Goal: Task Accomplishment & Management: Use online tool/utility

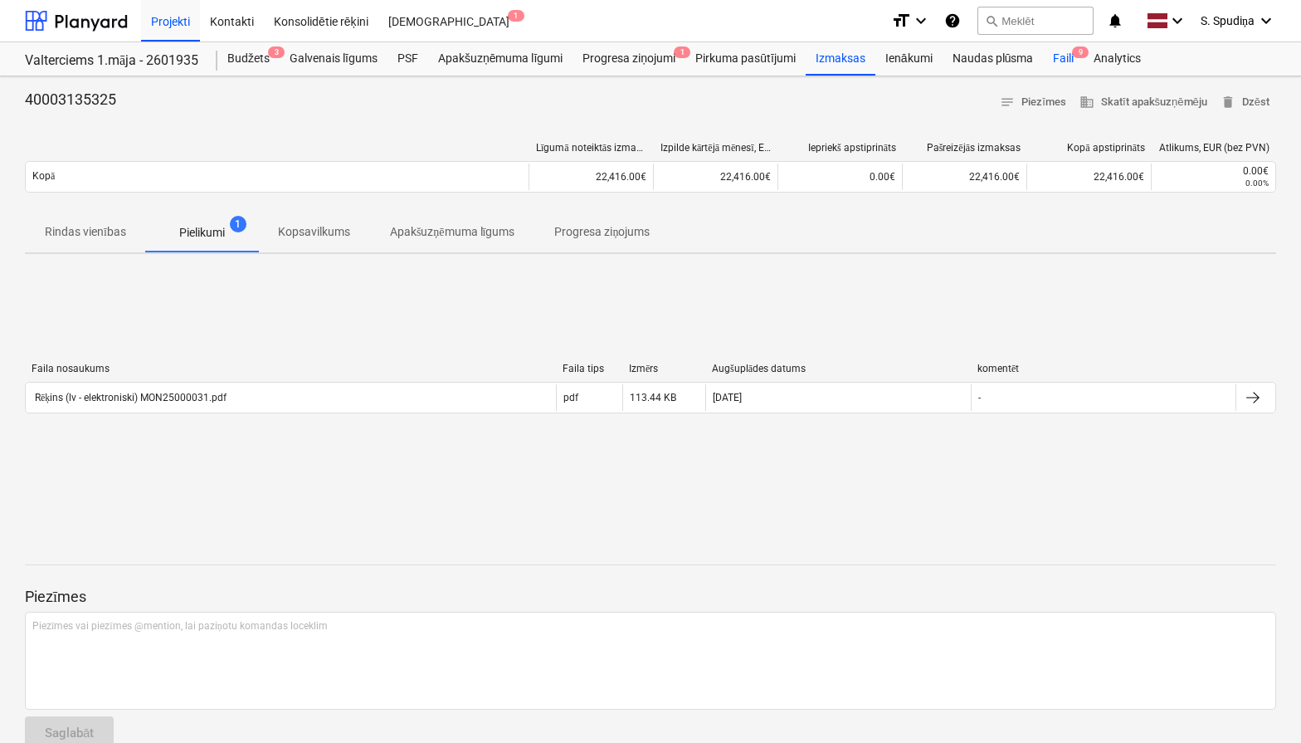
click at [1073, 58] on div "Faili 9" at bounding box center [1063, 58] width 41 height 33
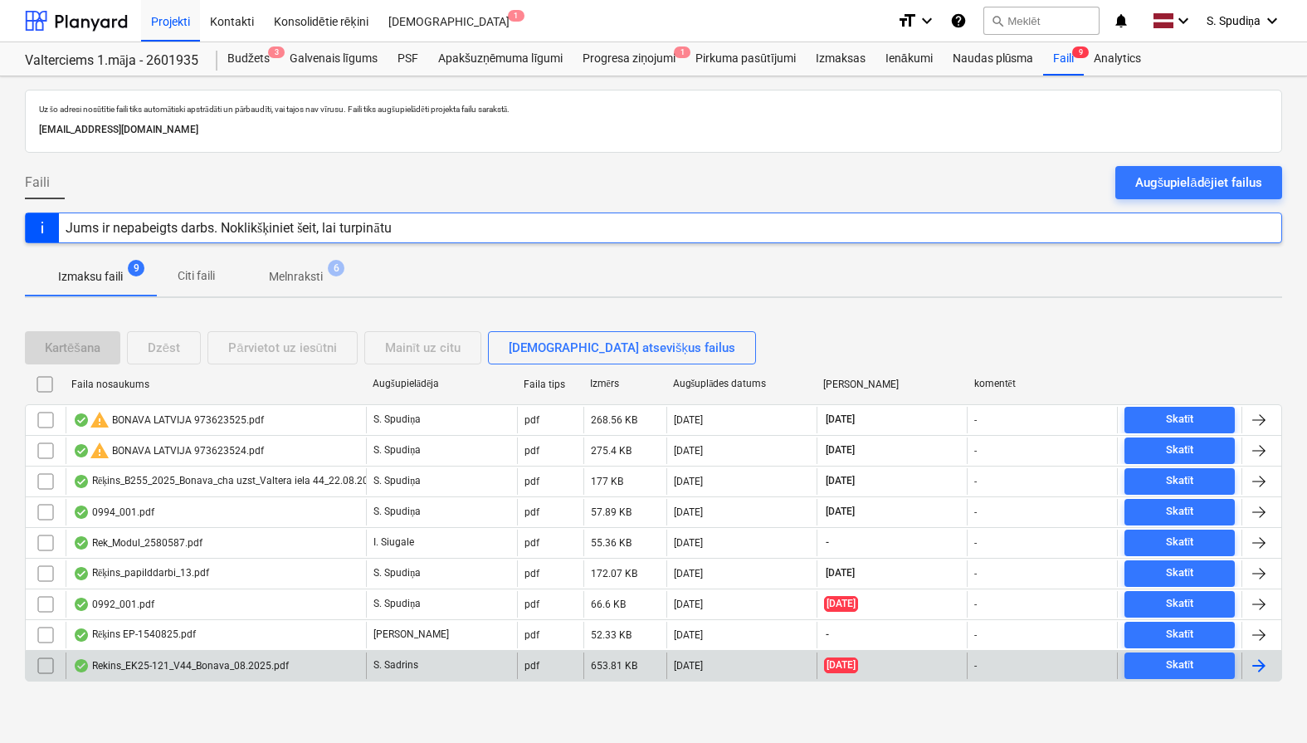
click at [196, 664] on div "Rekins_EK25-121_V44_Bonava_08.2025.pdf" at bounding box center [181, 665] width 216 height 13
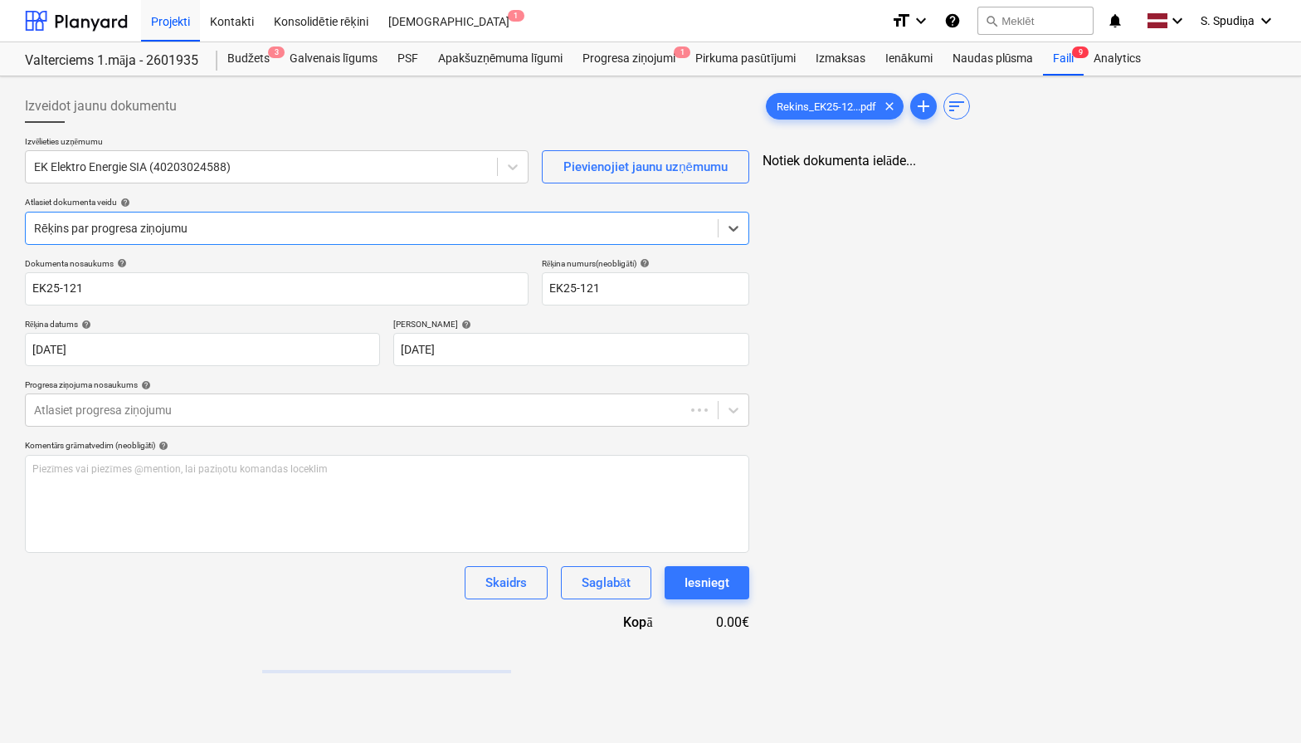
type input "EK25-121"
type input "[DATE]"
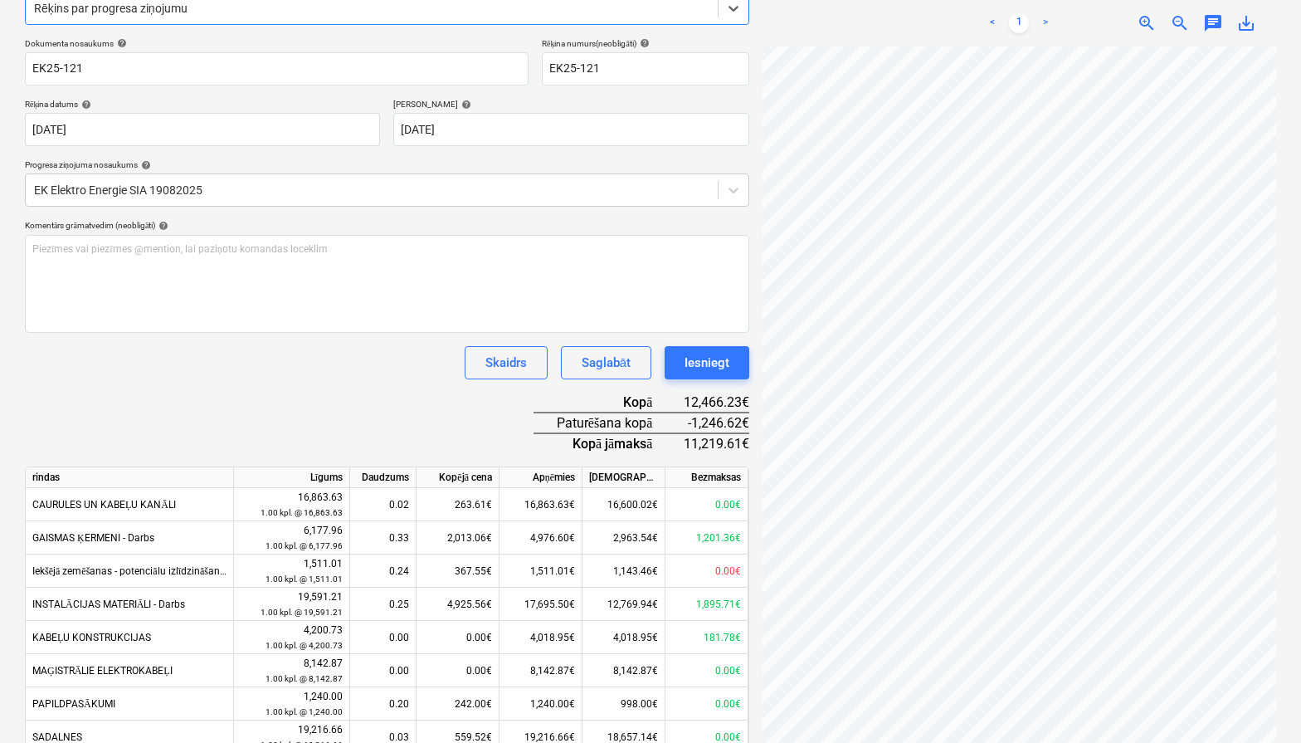
scroll to position [249, 0]
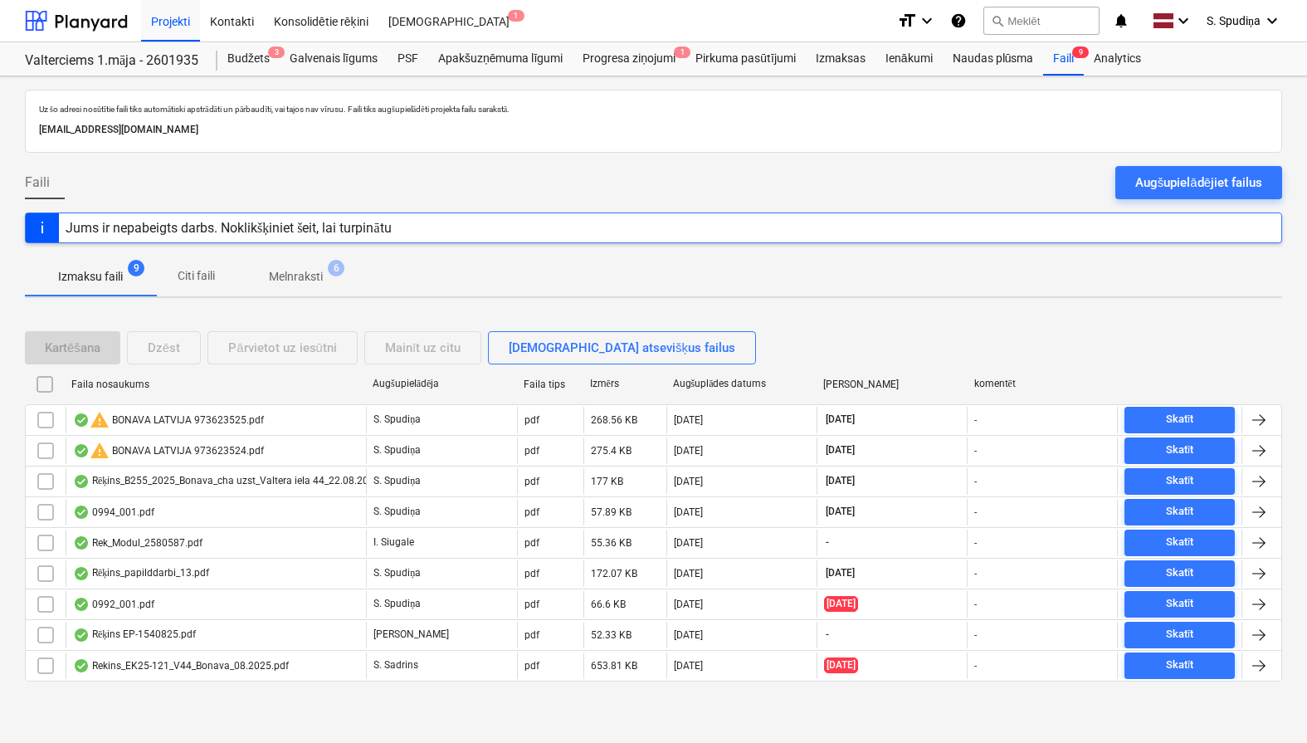
click at [1242, 183] on div "Augšupielādējiet failus" at bounding box center [1198, 183] width 127 height 22
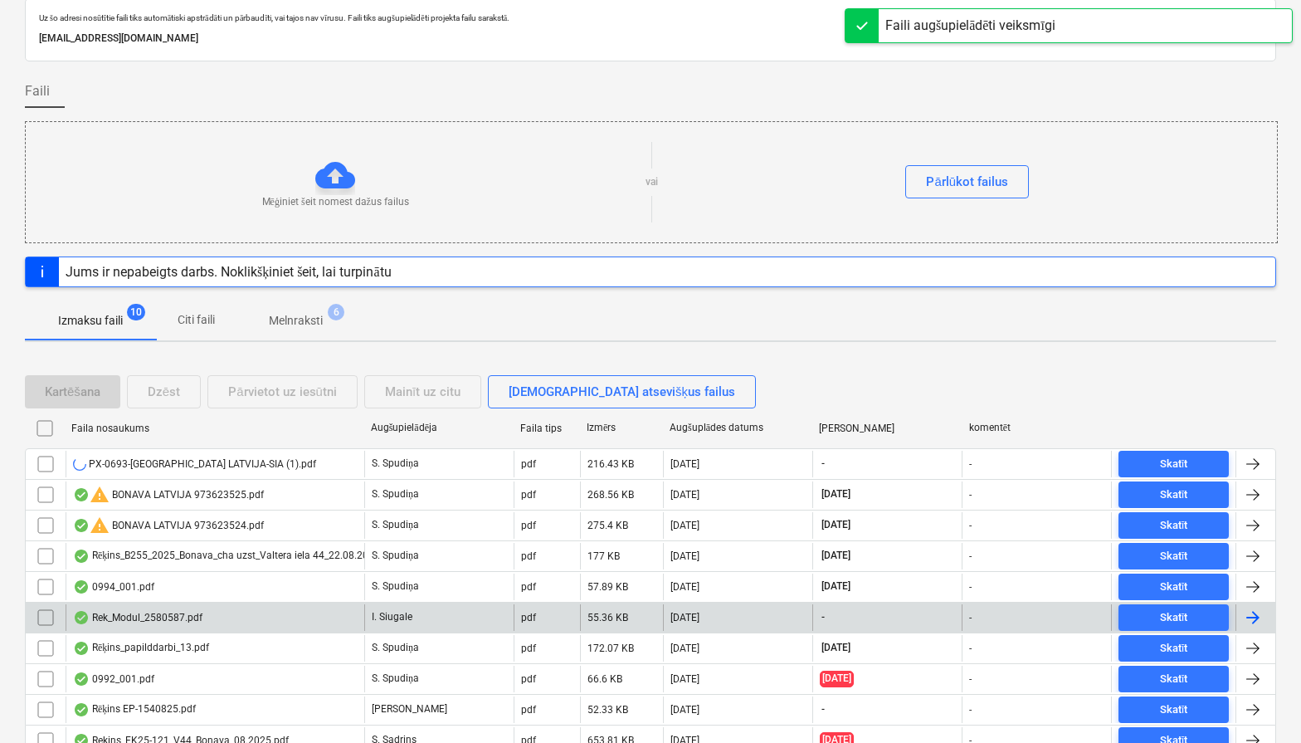
scroll to position [164, 0]
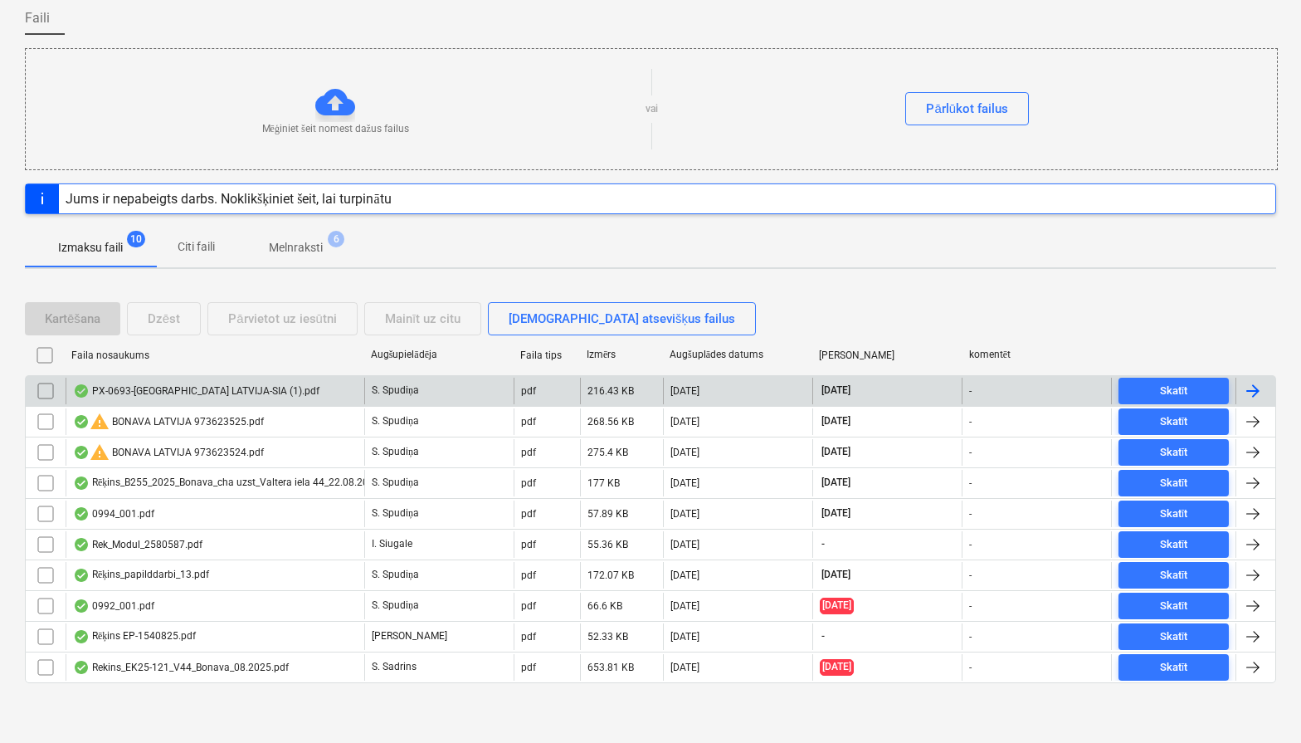
click at [214, 395] on div "PX-0693-[GEOGRAPHIC_DATA] LATVIJA-SIA (1).pdf" at bounding box center [196, 390] width 246 height 13
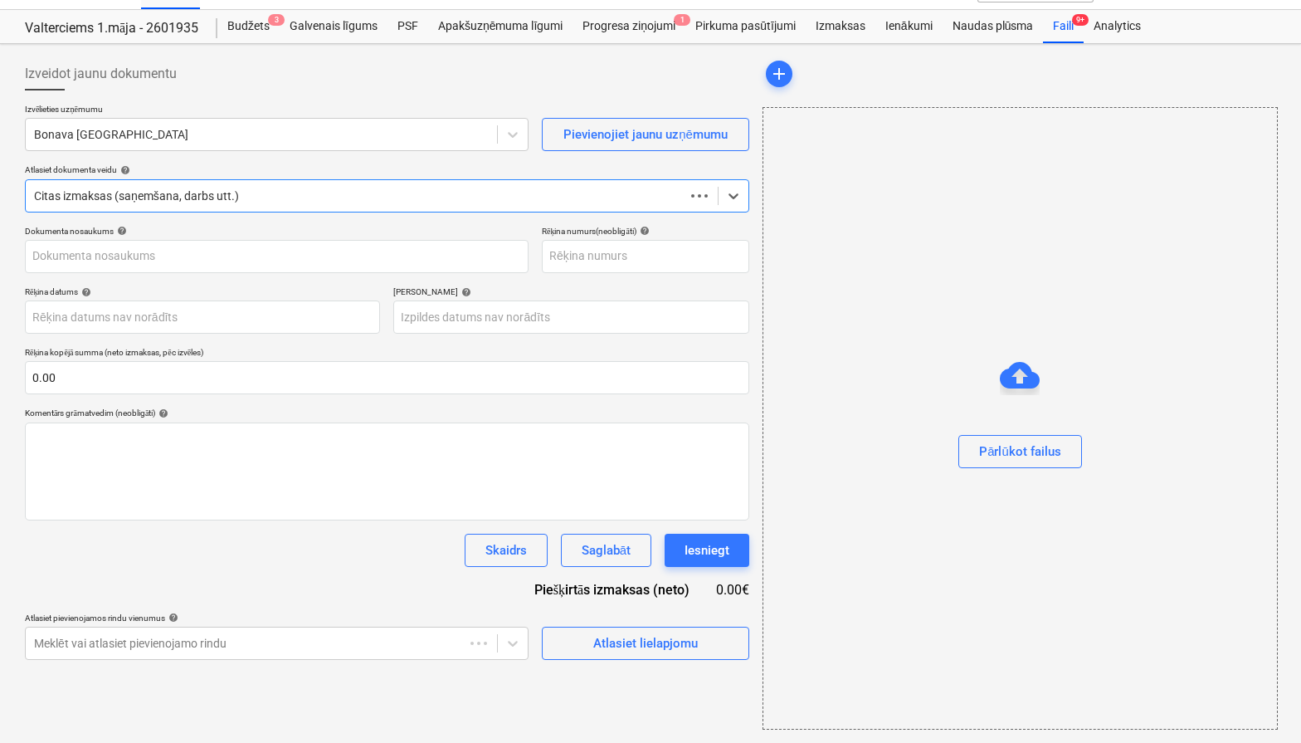
scroll to position [32, 0]
type input "PX-0693-[GEOGRAPHIC_DATA] LATVIJA-SIA (1).pdf"
type input "[DATE]"
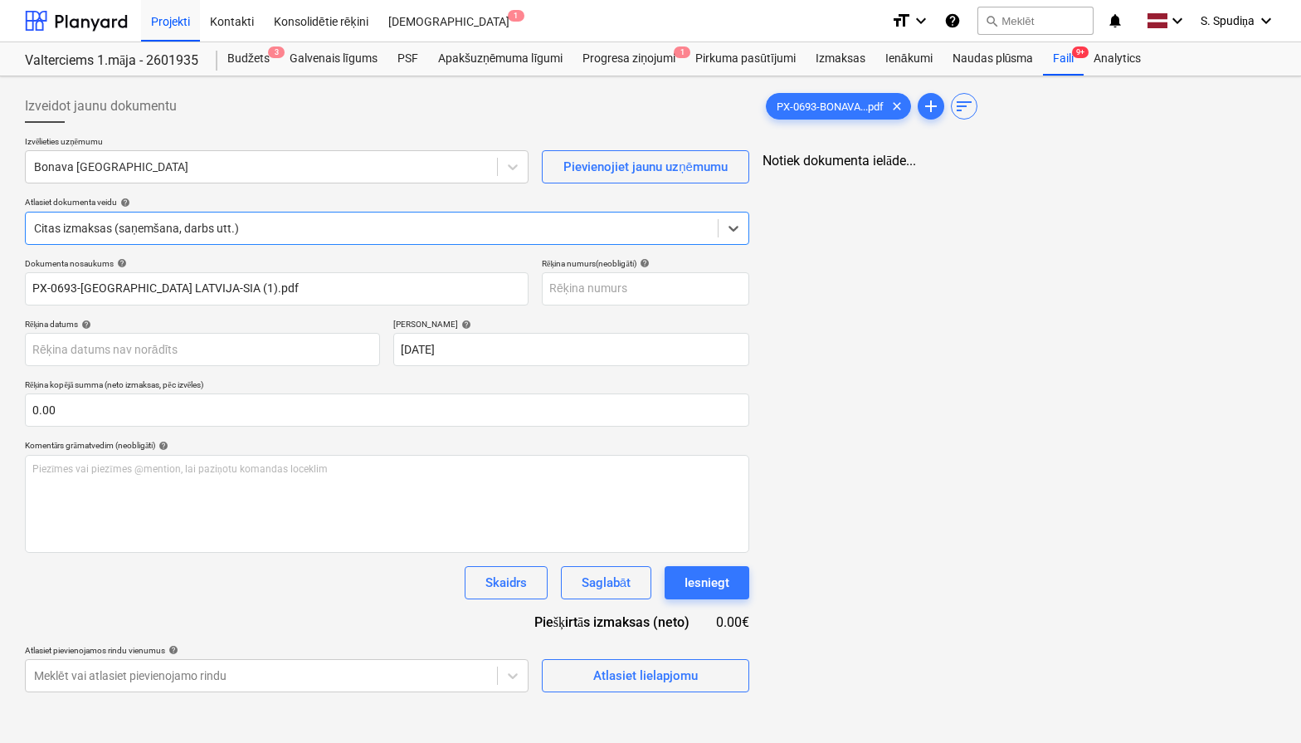
scroll to position [0, 0]
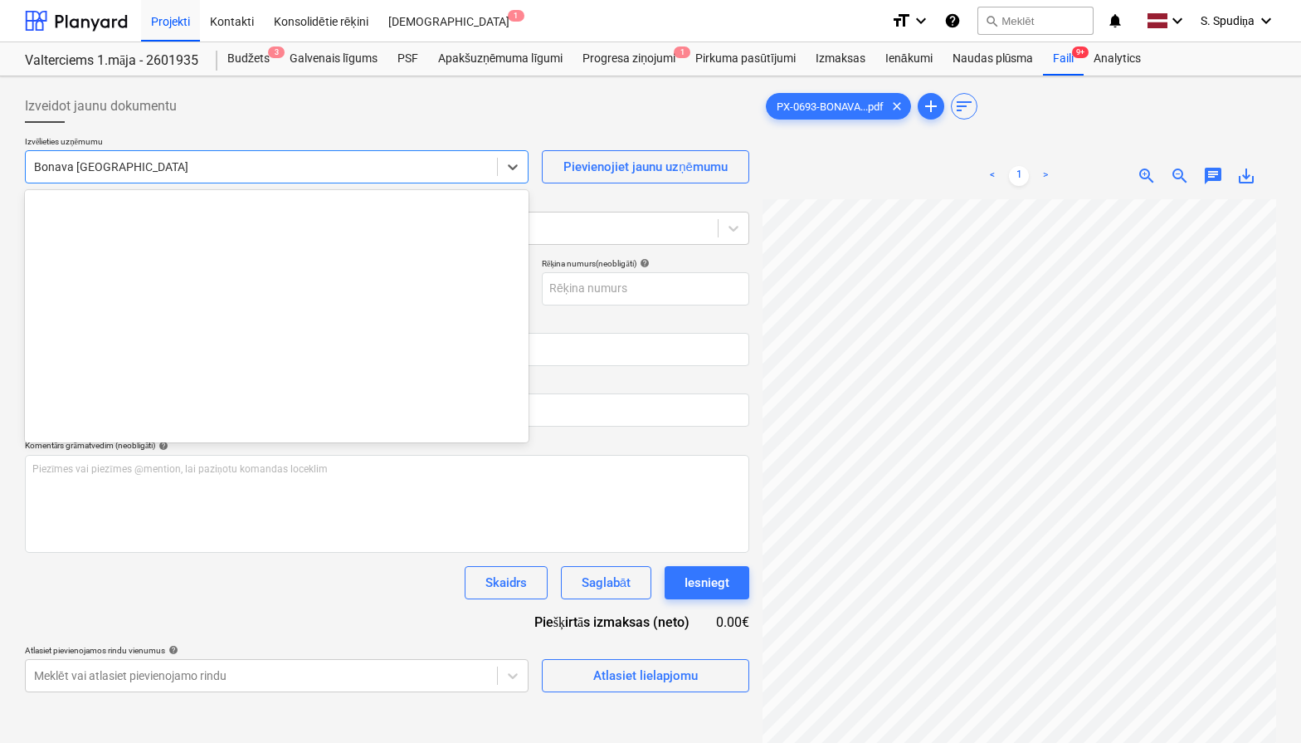
click at [281, 166] on div at bounding box center [261, 166] width 455 height 17
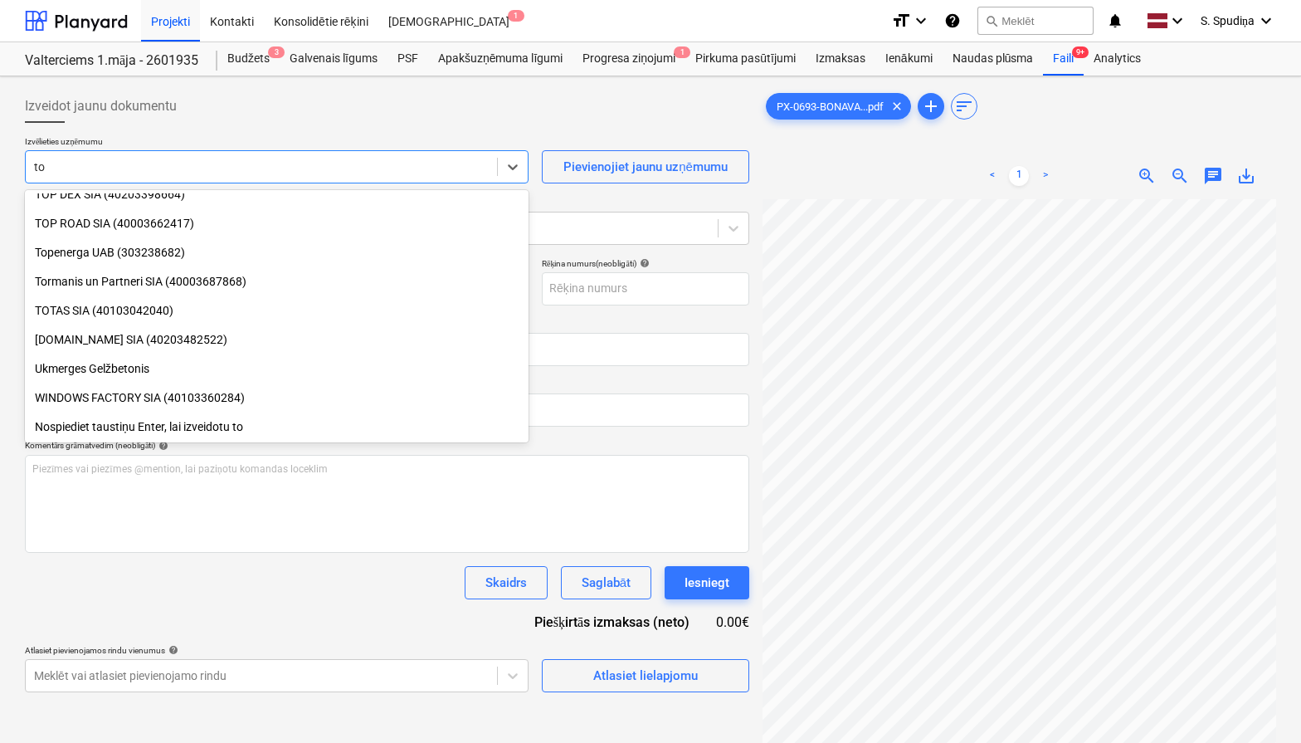
scroll to position [1029, 0]
type input "top"
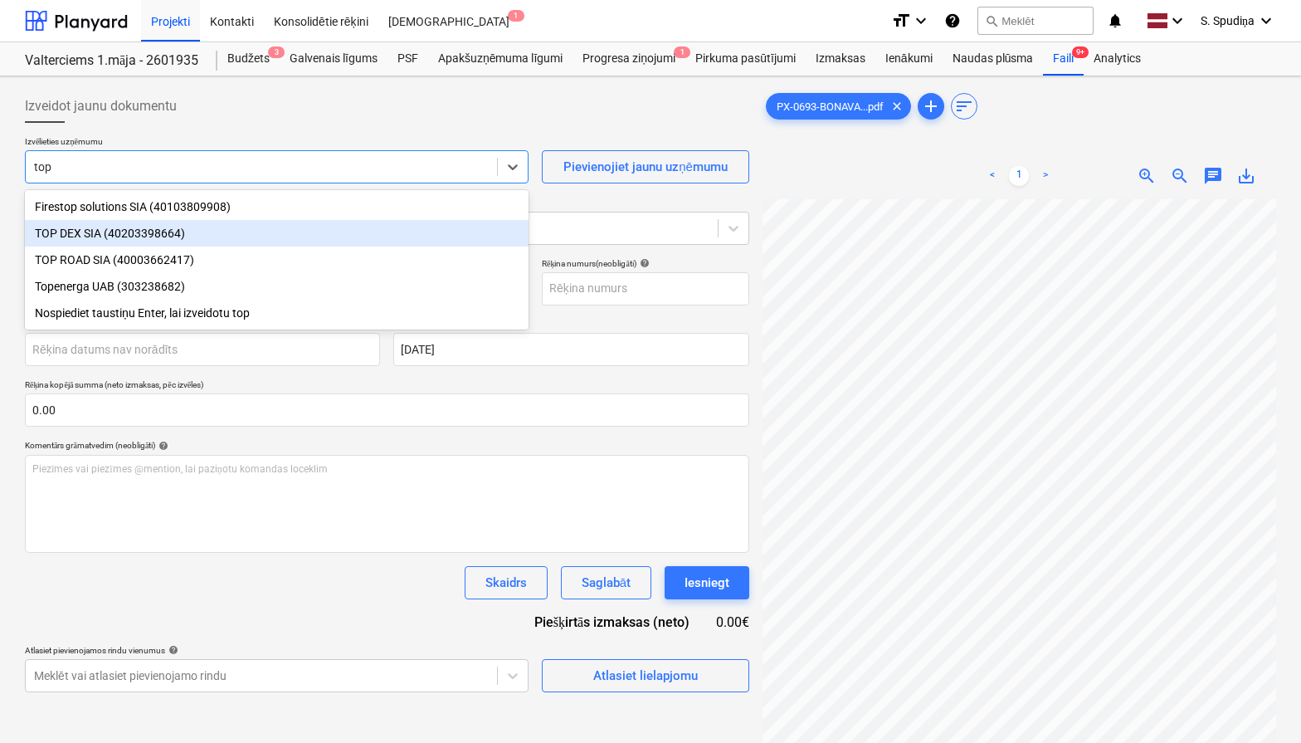
click at [209, 236] on div "TOP DEX SIA (40203398664)" at bounding box center [277, 233] width 504 height 27
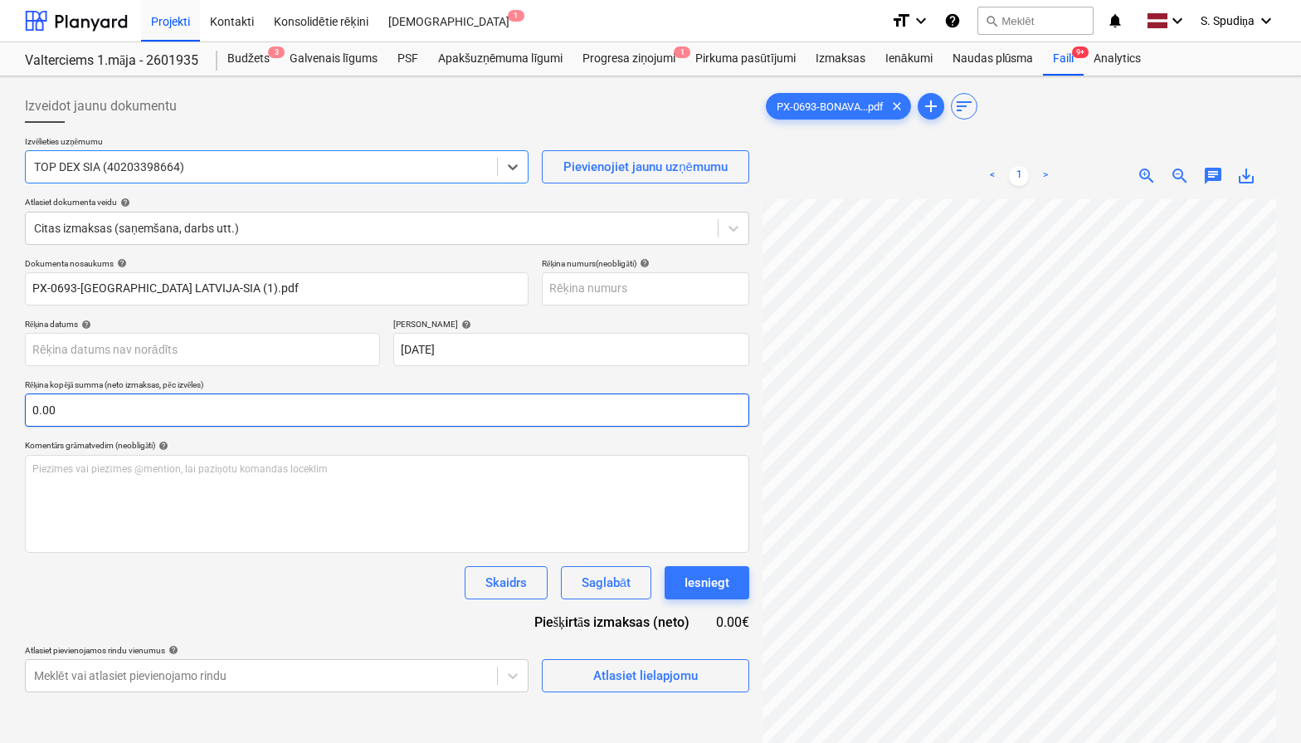
scroll to position [0, 113]
click at [688, 405] on div "Izveidot jaunu dokumentu Izvēlieties uzņēmumu TOP DEX SIA (40203398664) Pievien…" at bounding box center [650, 492] width 1264 height 819
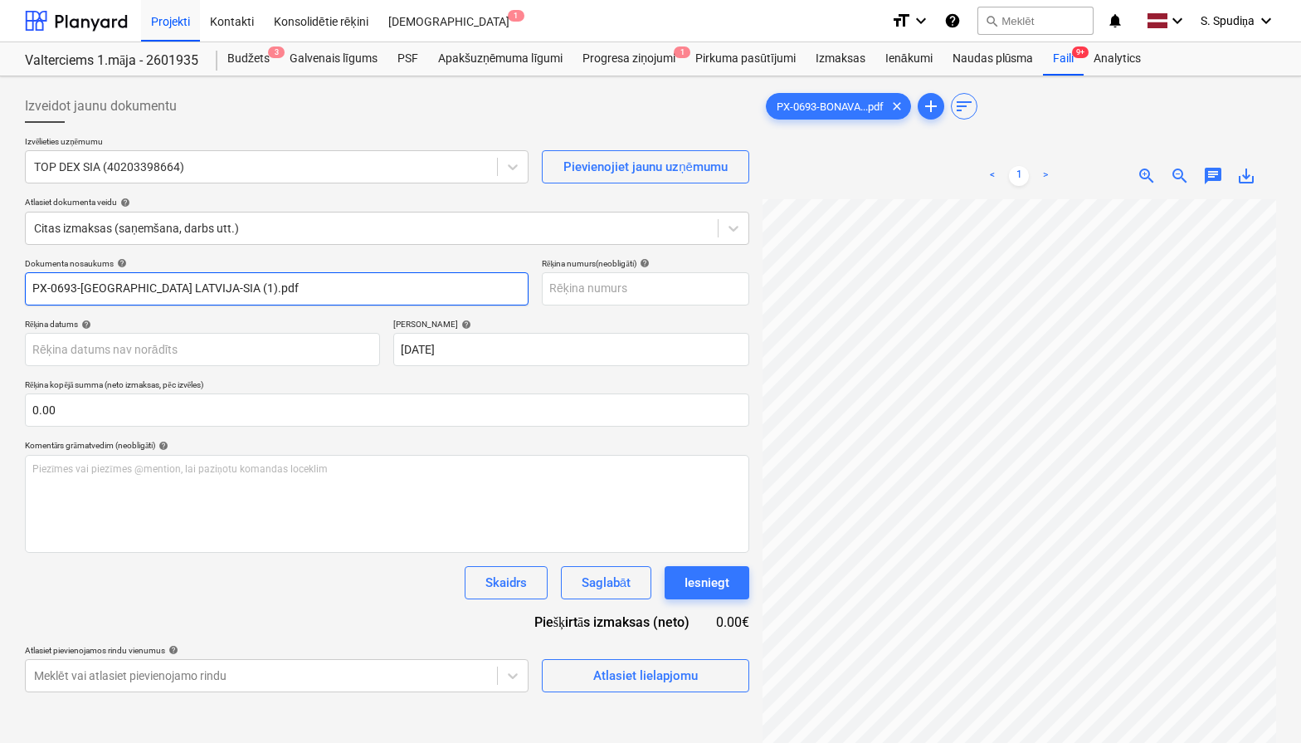
drag, startPoint x: 263, startPoint y: 290, endPoint x: 76, endPoint y: 296, distance: 186.8
click at [76, 296] on input "PX-0693-[GEOGRAPHIC_DATA] LATVIJA-SIA (1).pdf" at bounding box center [277, 288] width 504 height 33
drag, startPoint x: -28, startPoint y: 304, endPoint x: -44, endPoint y: 309, distance: 16.5
click at [0, 309] on html "Projekti Kontakti Konsolidētie rēķini Iesūtne 1 format_size keyboard_arrow_down…" at bounding box center [650, 371] width 1301 height 743
type input "PX-0693"
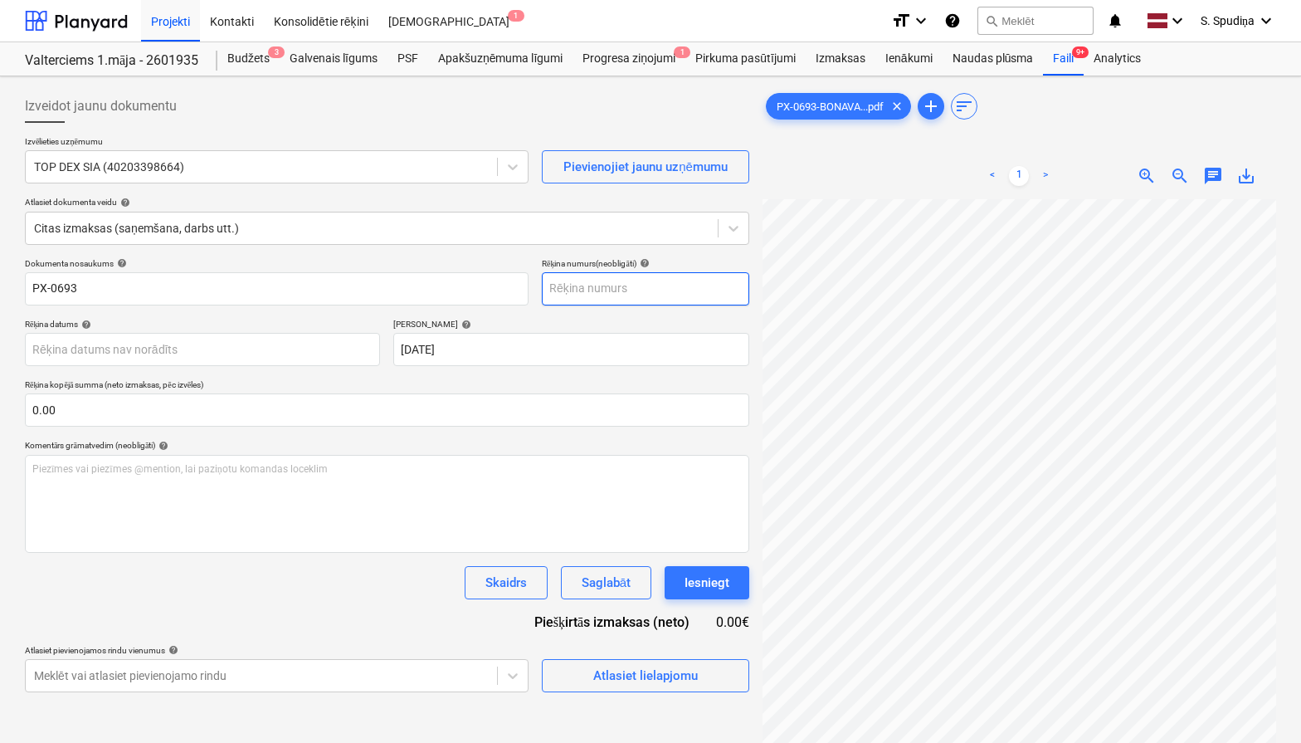
click at [632, 288] on input "text" at bounding box center [645, 288] width 207 height 33
paste input "PX-0693"
type input "PX-0693"
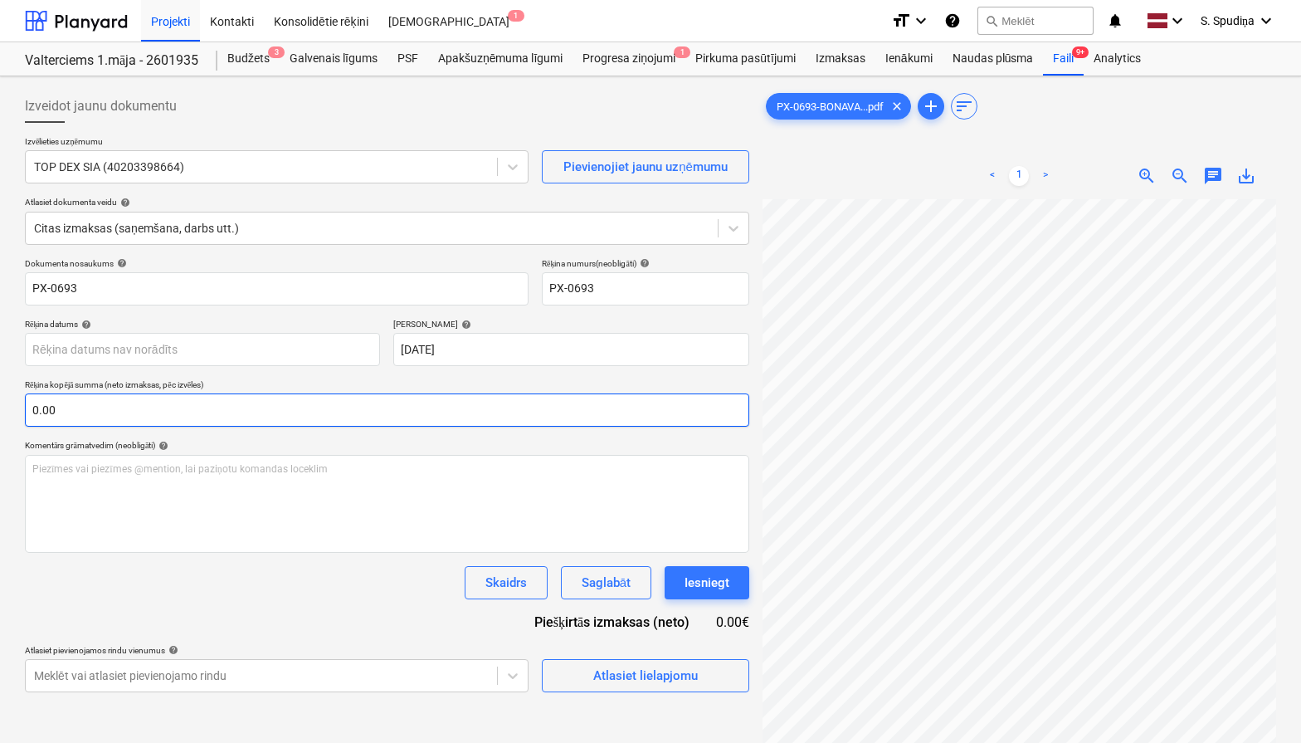
scroll to position [55, 58]
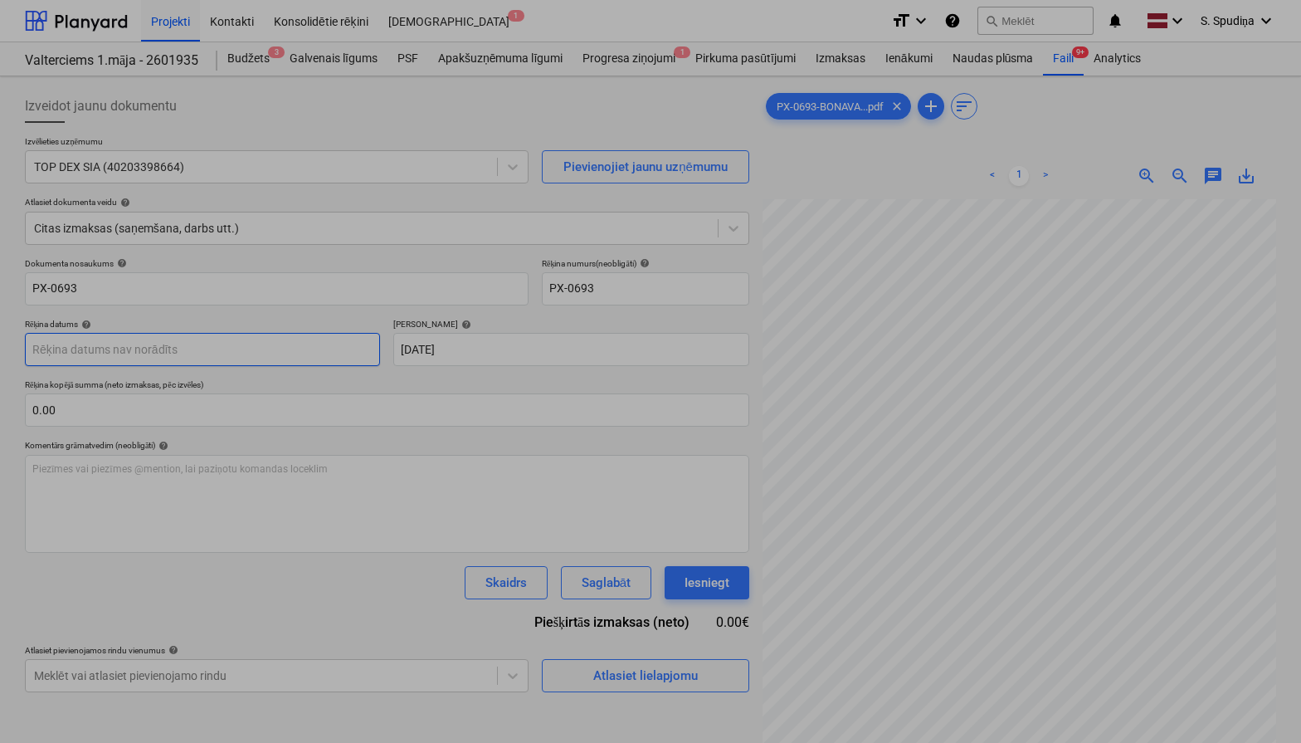
click at [147, 348] on body "Projekti Kontakti Konsolidētie rēķini Iesūtne 1 format_size keyboard_arrow_down…" at bounding box center [650, 371] width 1301 height 743
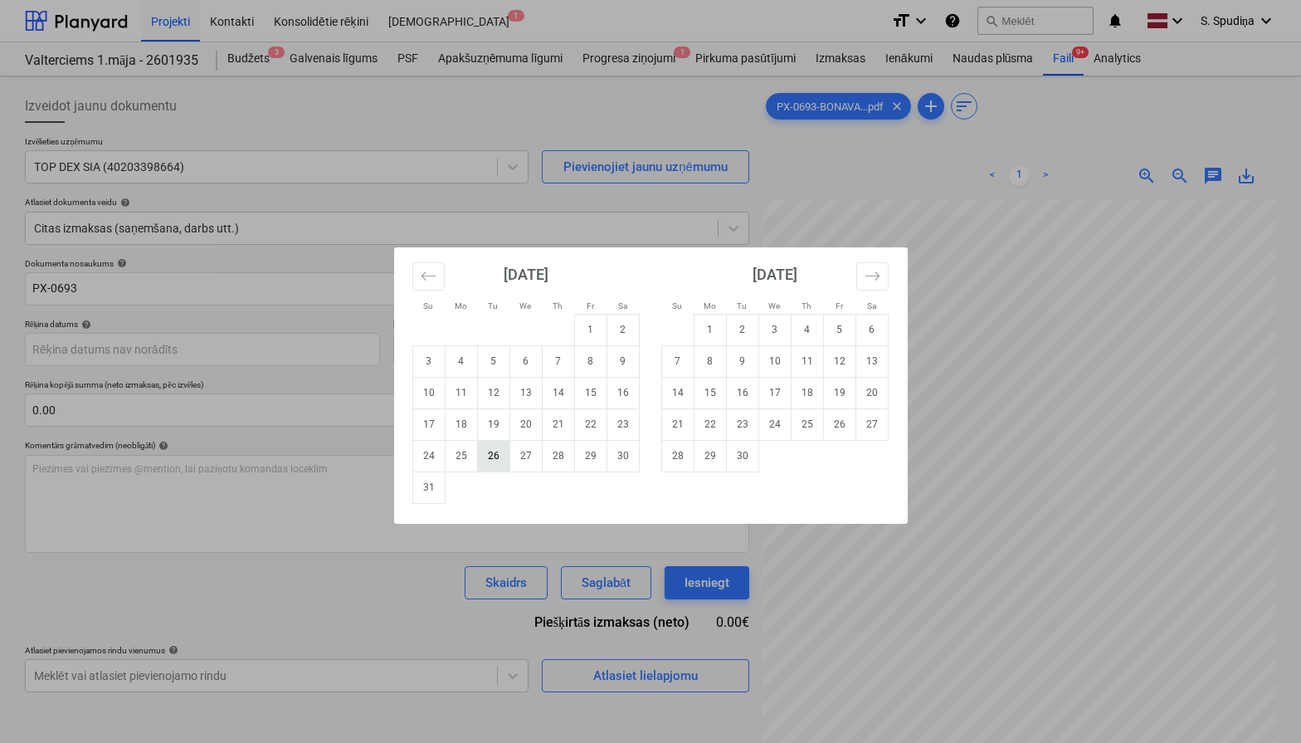
click at [490, 458] on td "26" at bounding box center [493, 456] width 32 height 32
type input "[DATE]"
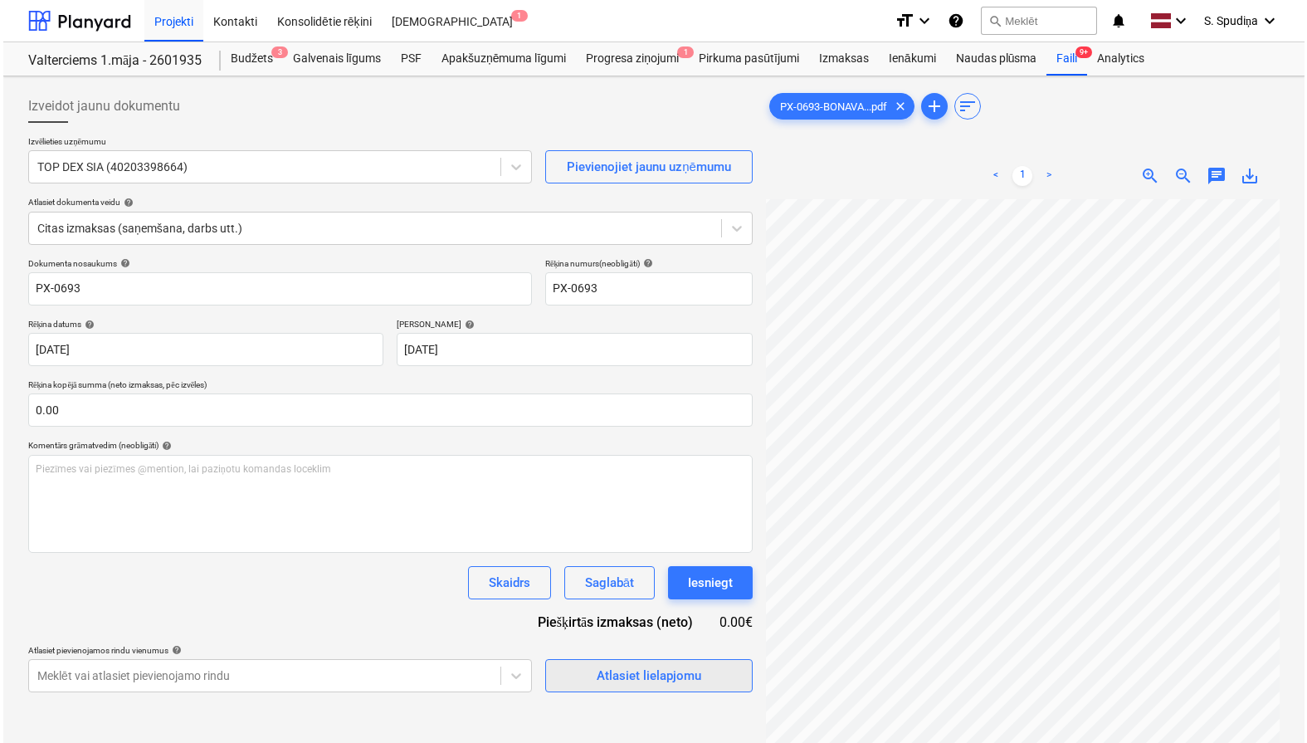
scroll to position [104, 0]
click at [606, 687] on button "Atlasiet lielapjomu" at bounding box center [645, 675] width 207 height 33
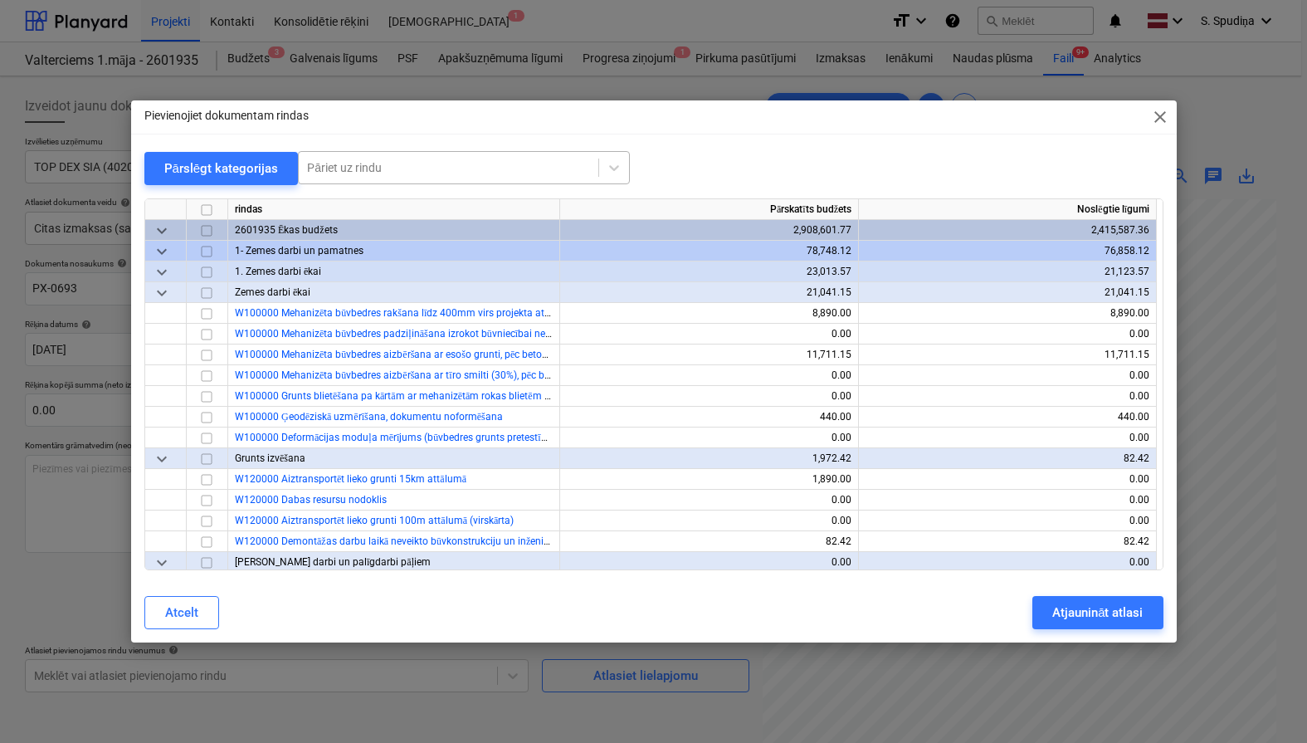
drag, startPoint x: 402, startPoint y: 167, endPoint x: 408, endPoint y: 151, distance: 17.1
click at [402, 165] on div at bounding box center [448, 167] width 283 height 17
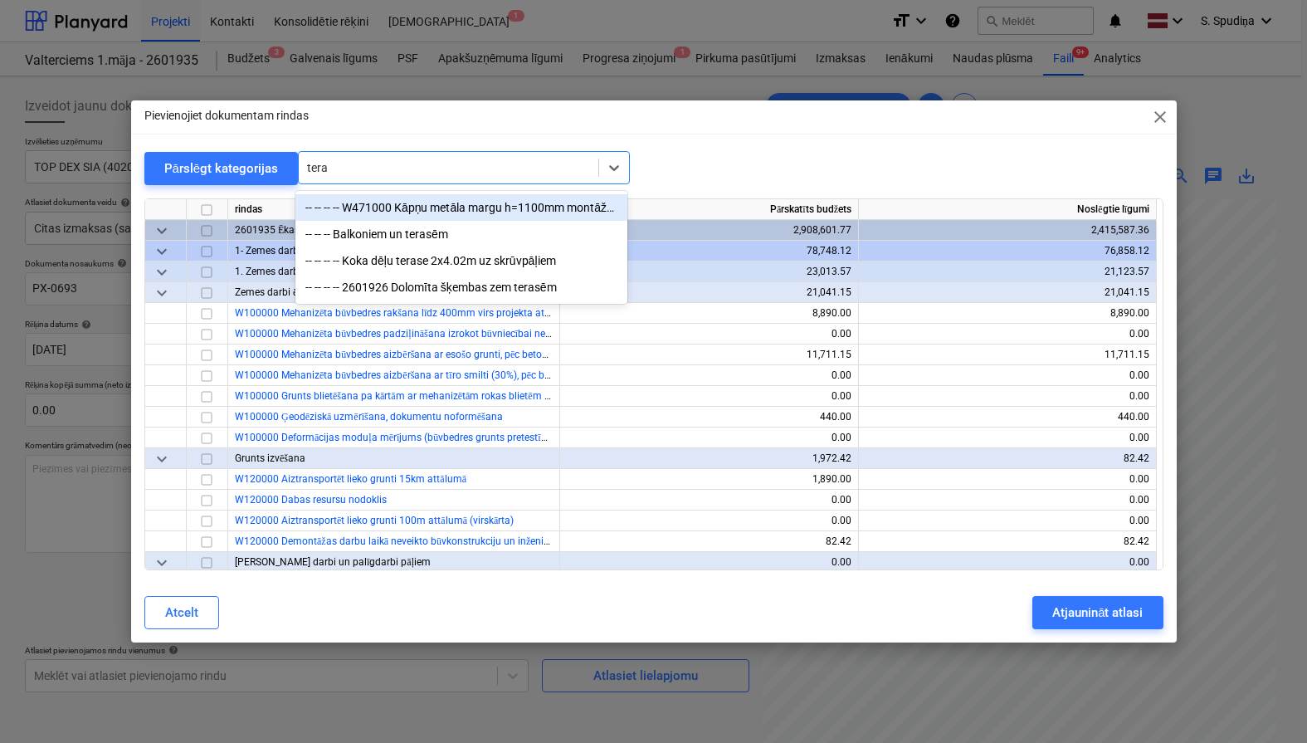
type input "teras"
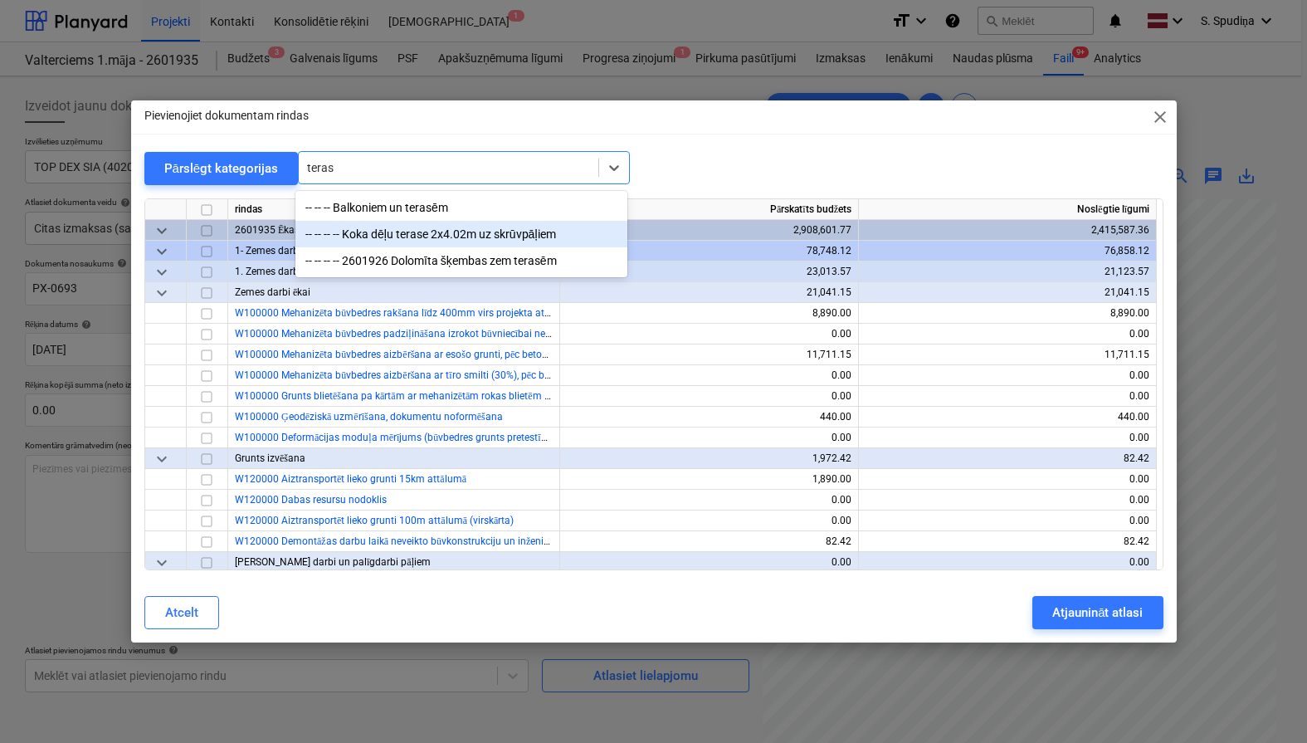
click at [407, 239] on div "-- -- -- -- Koka dēļu terase 2x4.02m uz skrūvpāļiem" at bounding box center [461, 234] width 332 height 27
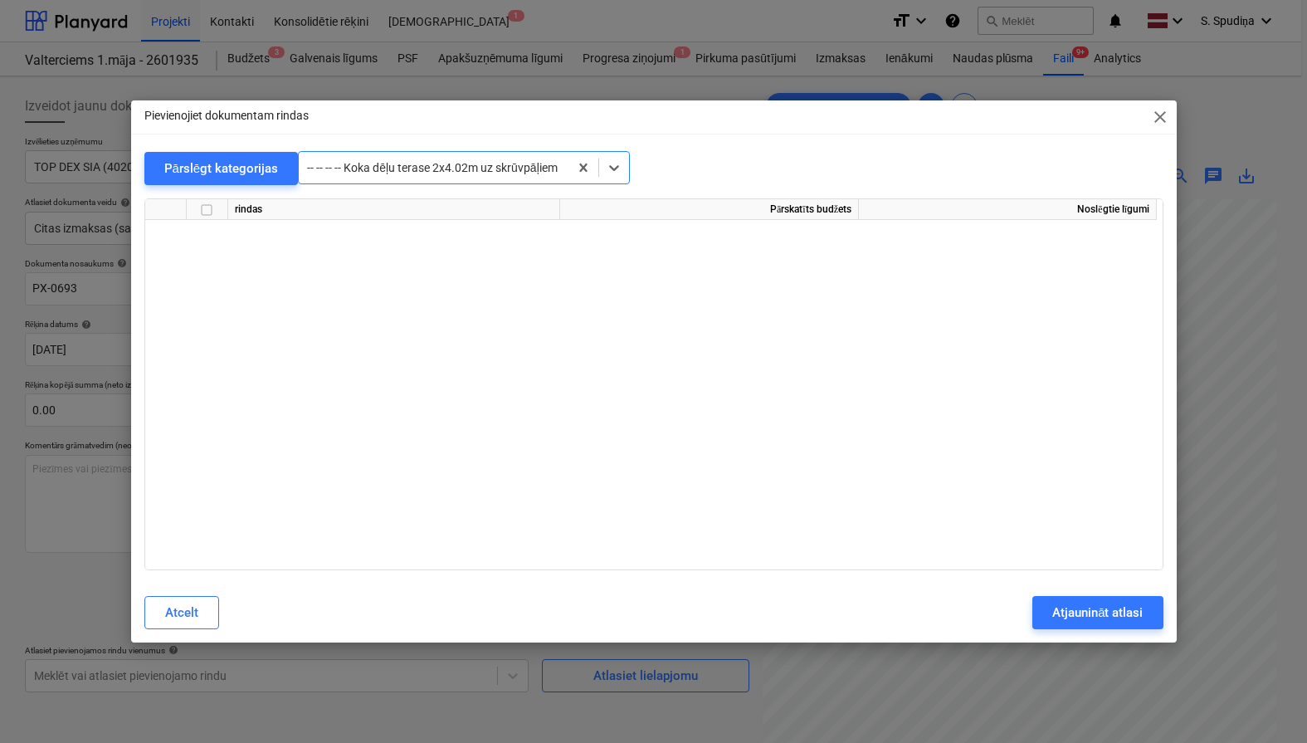
scroll to position [8193, 0]
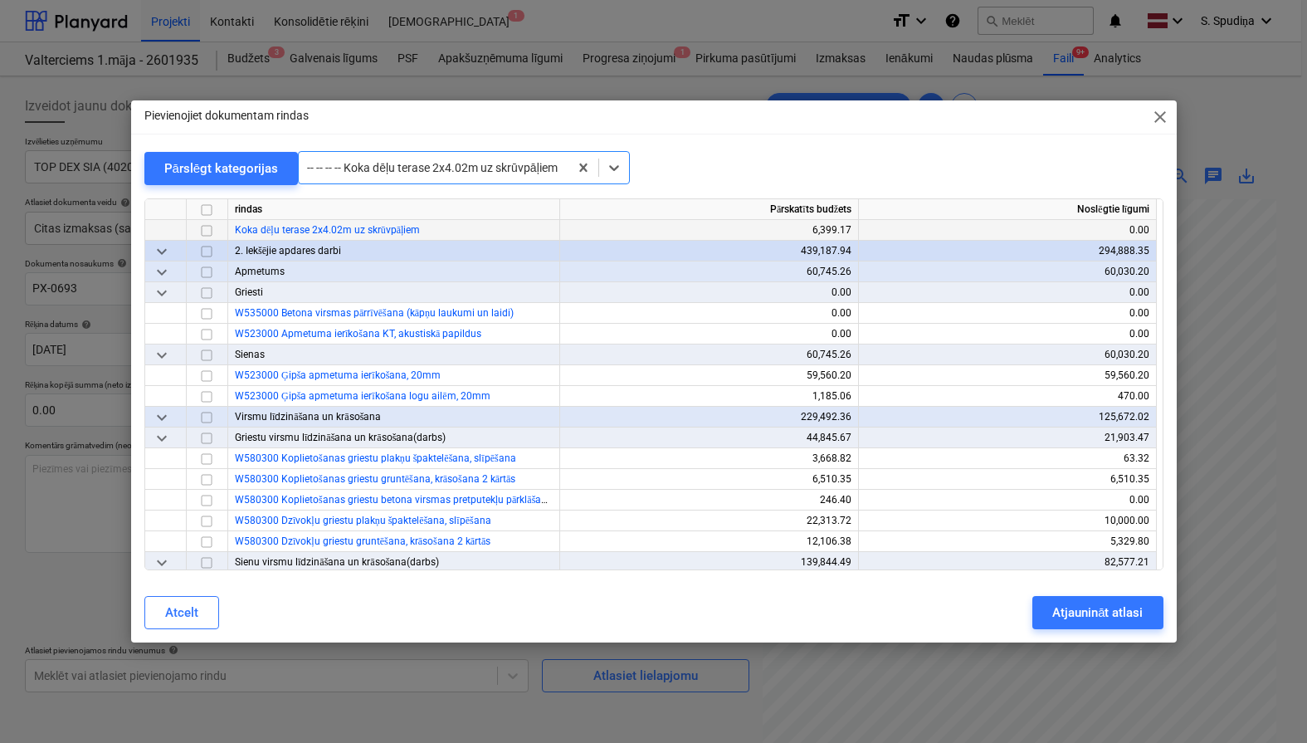
click at [210, 230] on input "checkbox" at bounding box center [207, 230] width 20 height 20
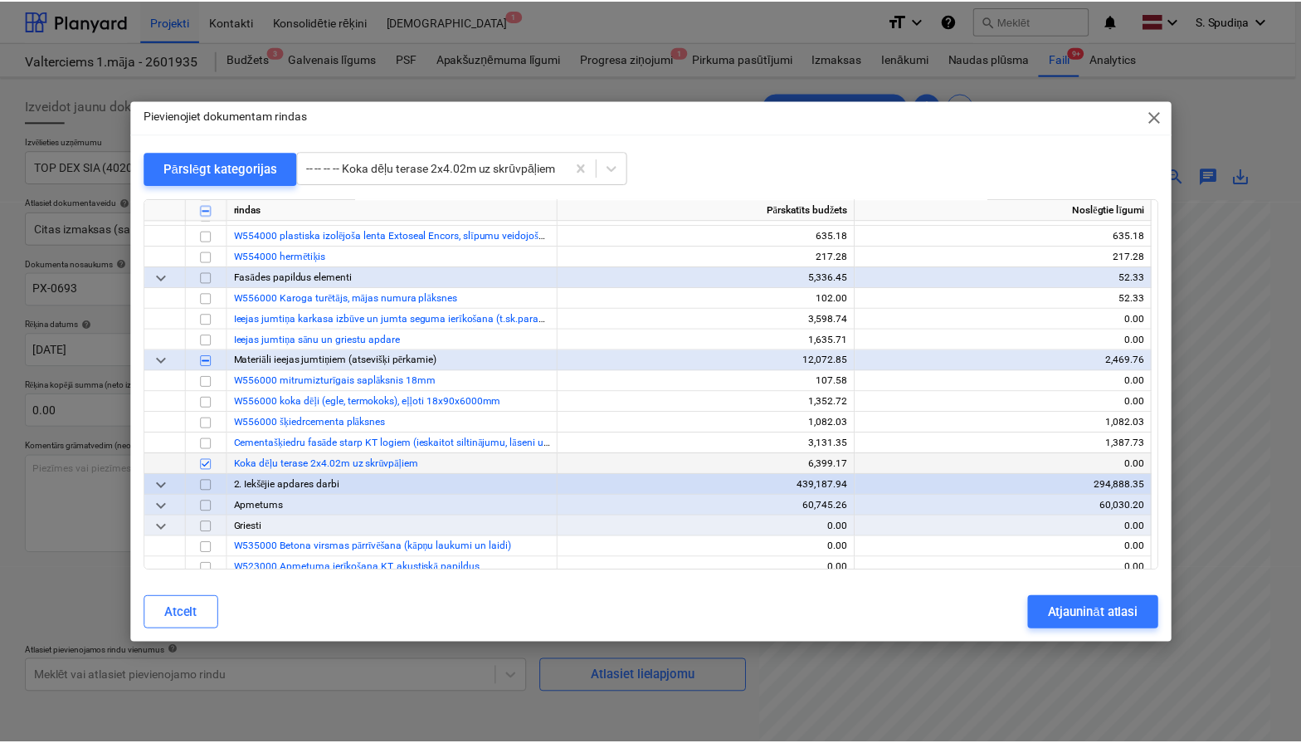
scroll to position [7945, 0]
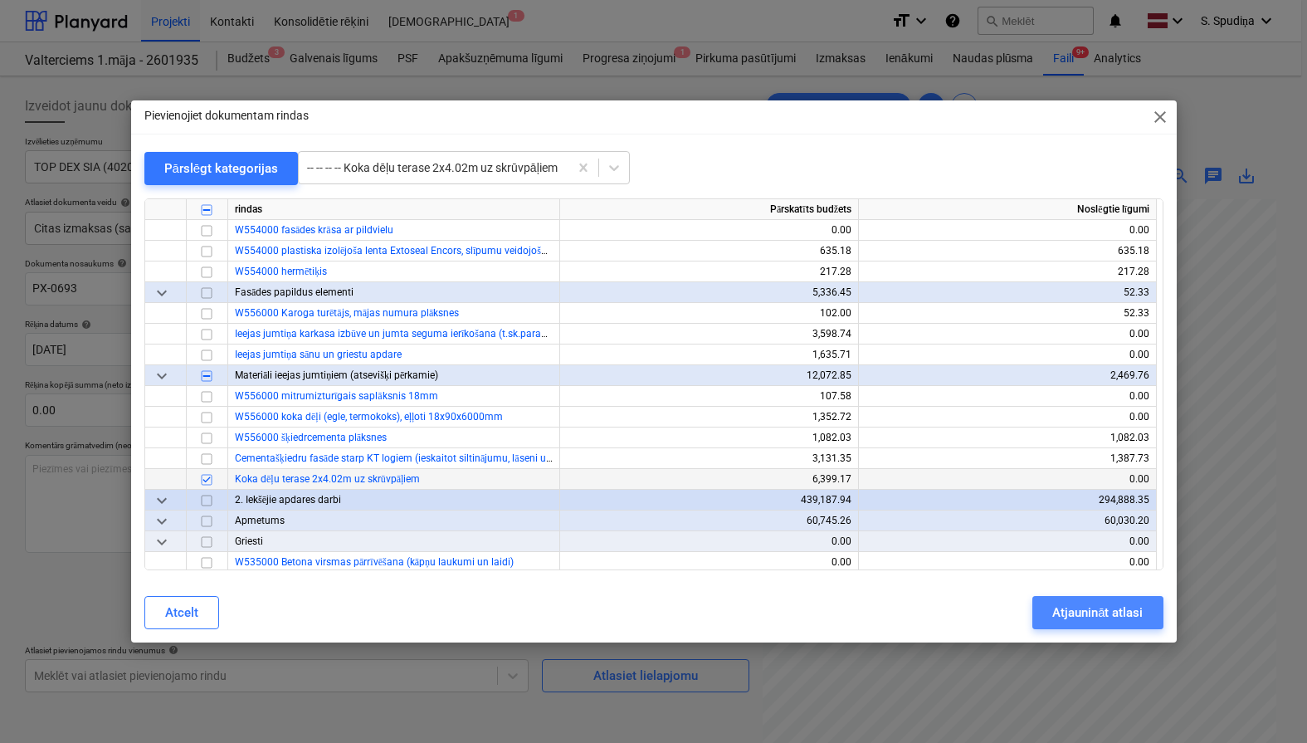
click at [1079, 612] on div "Atjaunināt atlasi" at bounding box center [1097, 613] width 90 height 22
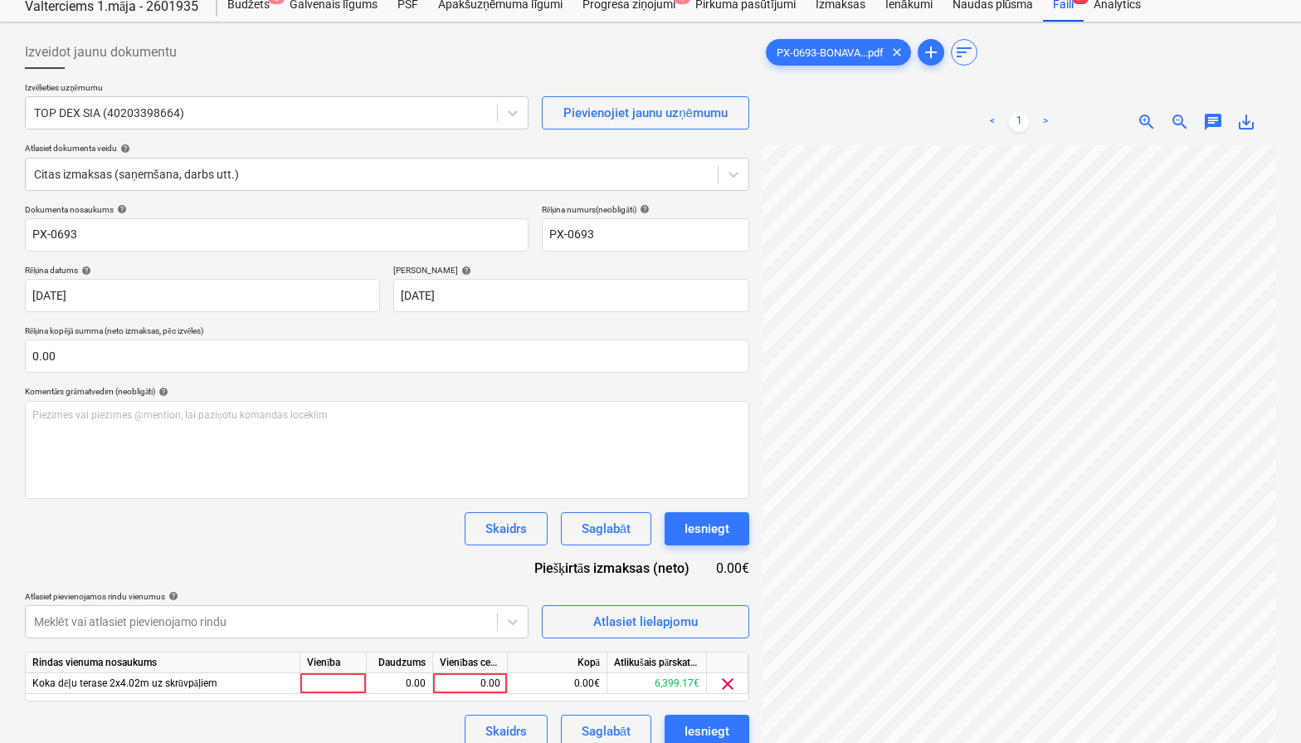
scroll to position [83, 0]
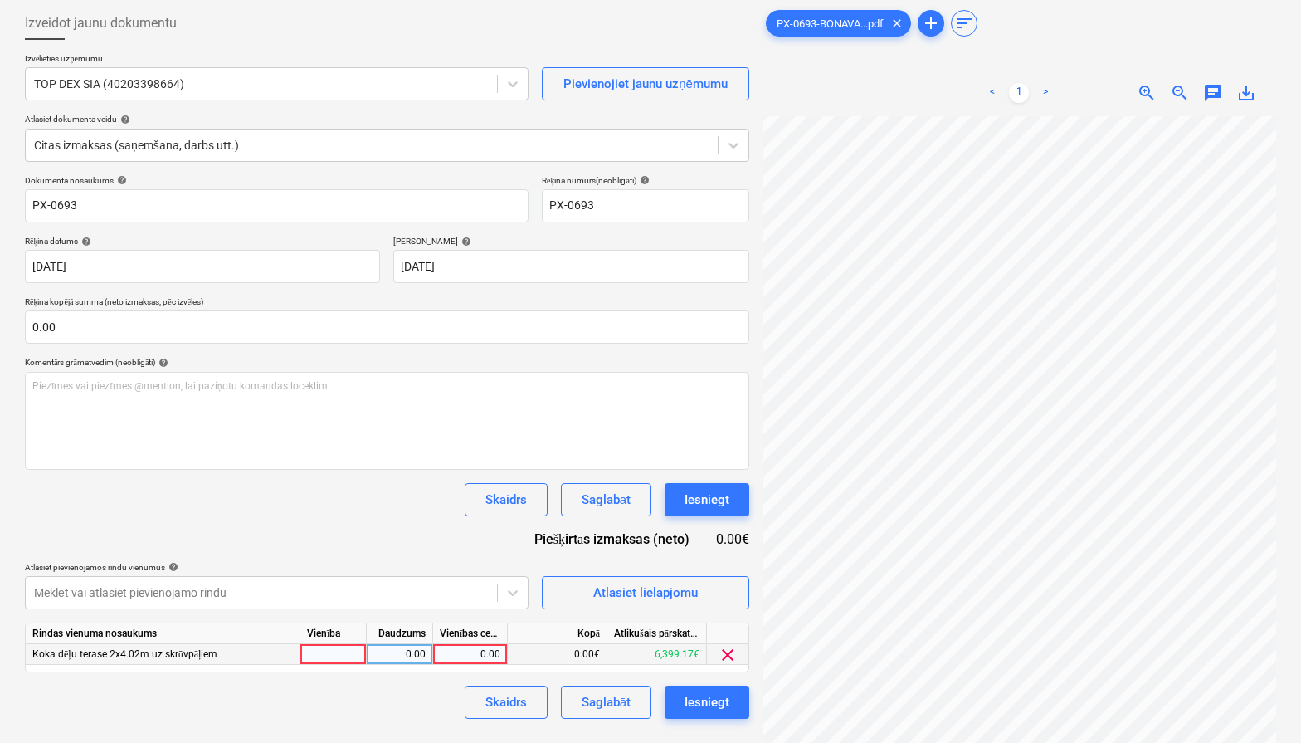
click at [461, 658] on div "0.00" at bounding box center [470, 654] width 61 height 21
type input "5290.82"
click at [606, 714] on button "Saglabāt" at bounding box center [606, 701] width 90 height 33
